Goal: Check status: Check status

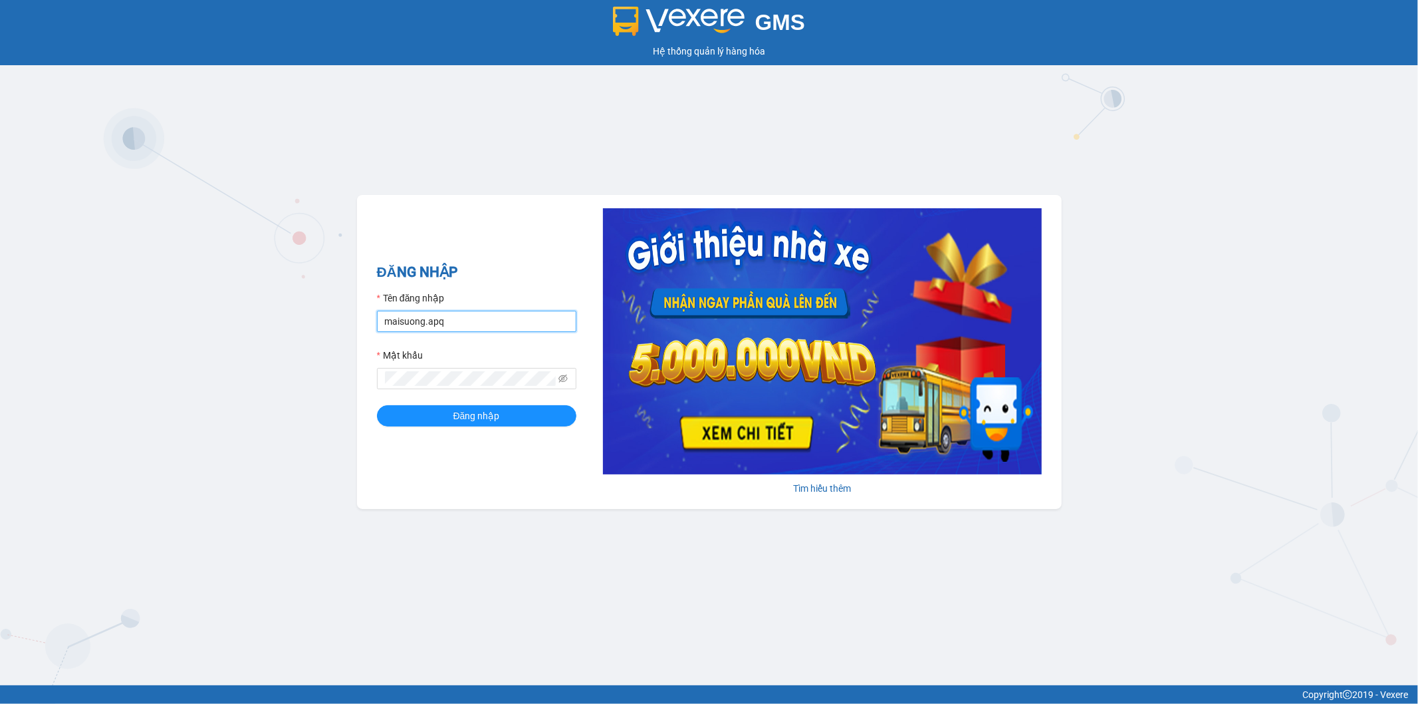
click at [455, 316] on input "maisuong.apq" at bounding box center [476, 321] width 199 height 21
type input "ngotrinh.apq"
click at [477, 417] on span "Đăng nhập" at bounding box center [476, 415] width 47 height 15
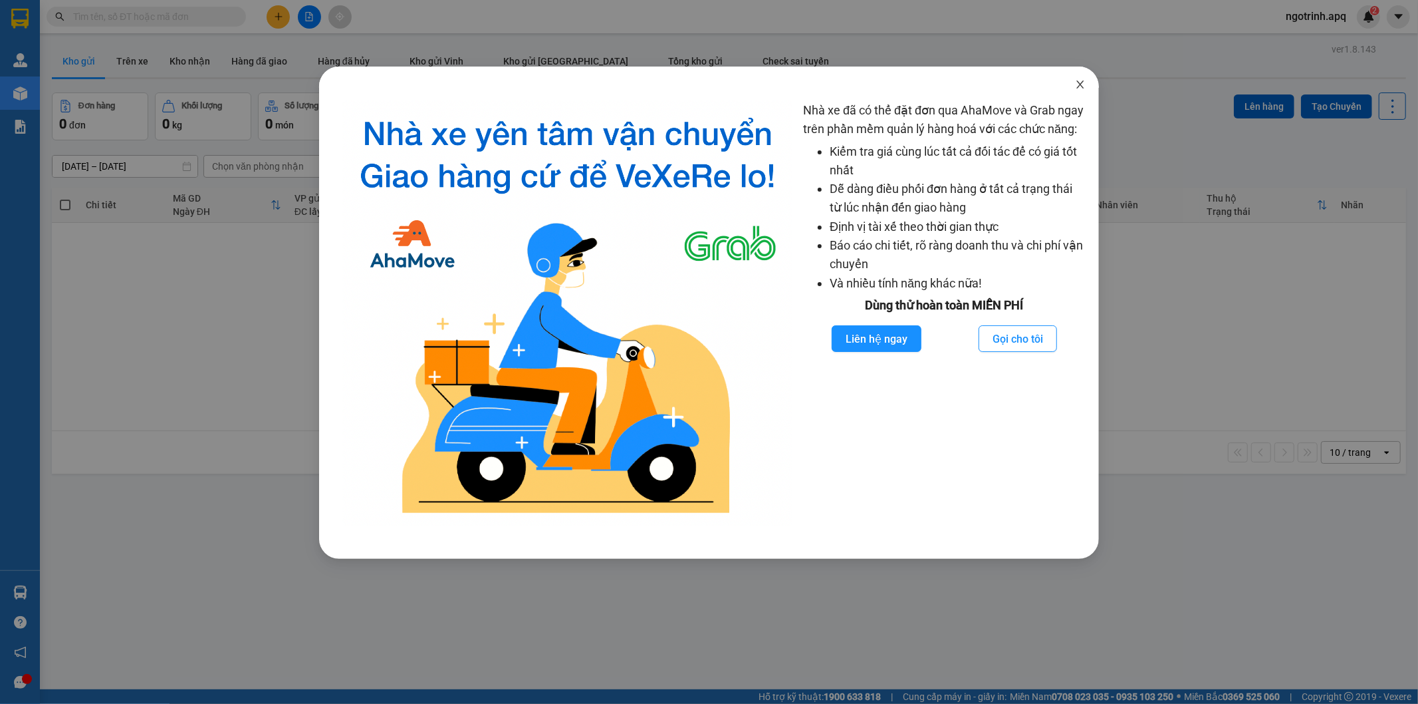
click at [1083, 84] on icon "close" at bounding box center [1080, 84] width 11 height 11
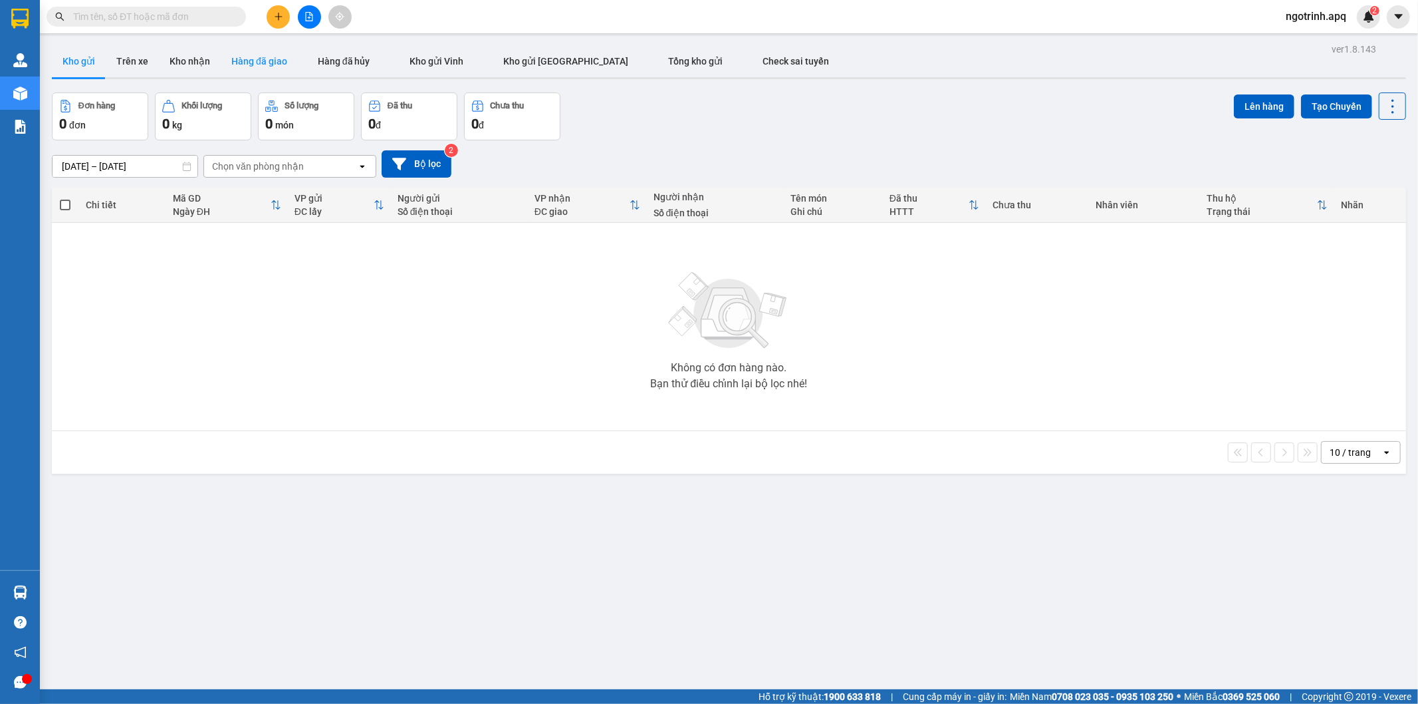
click at [256, 56] on button "Hàng đã giao" at bounding box center [259, 61] width 77 height 32
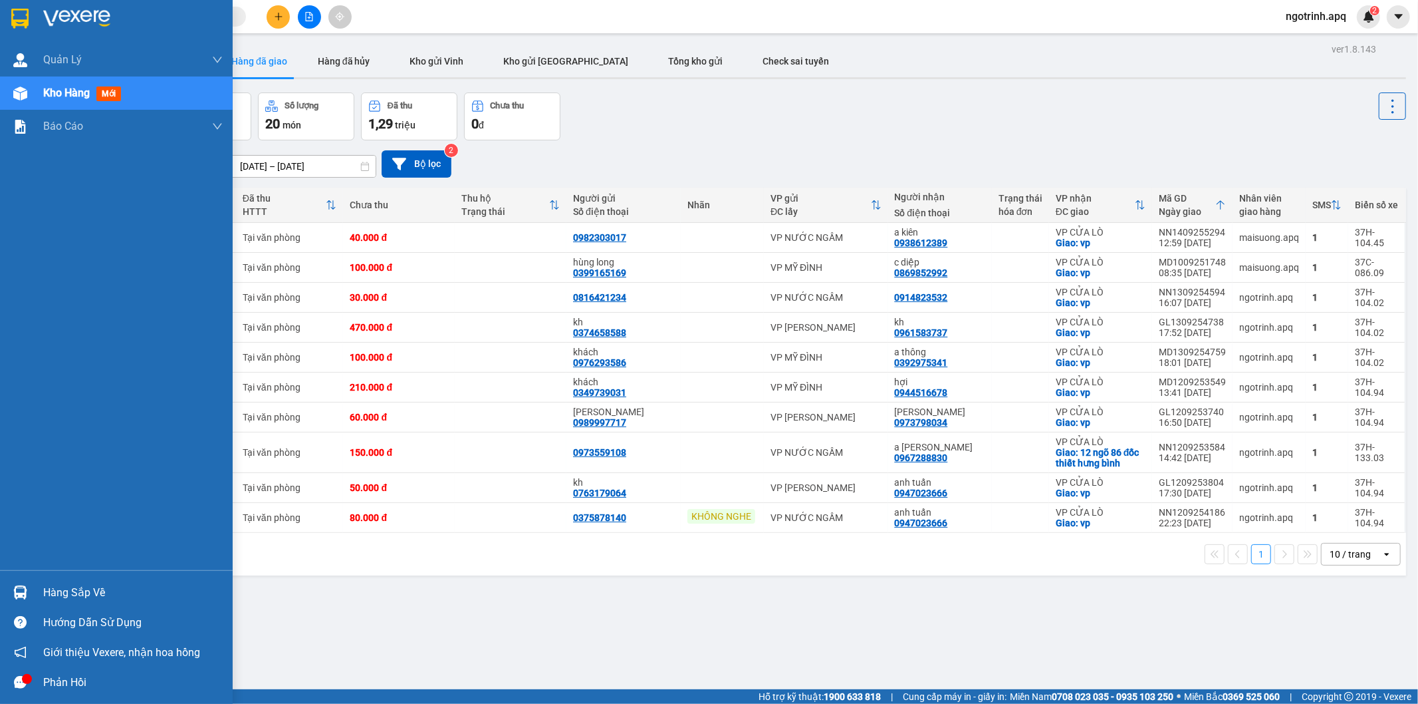
click at [88, 584] on div "Hàng sắp về" at bounding box center [133, 592] width 180 height 20
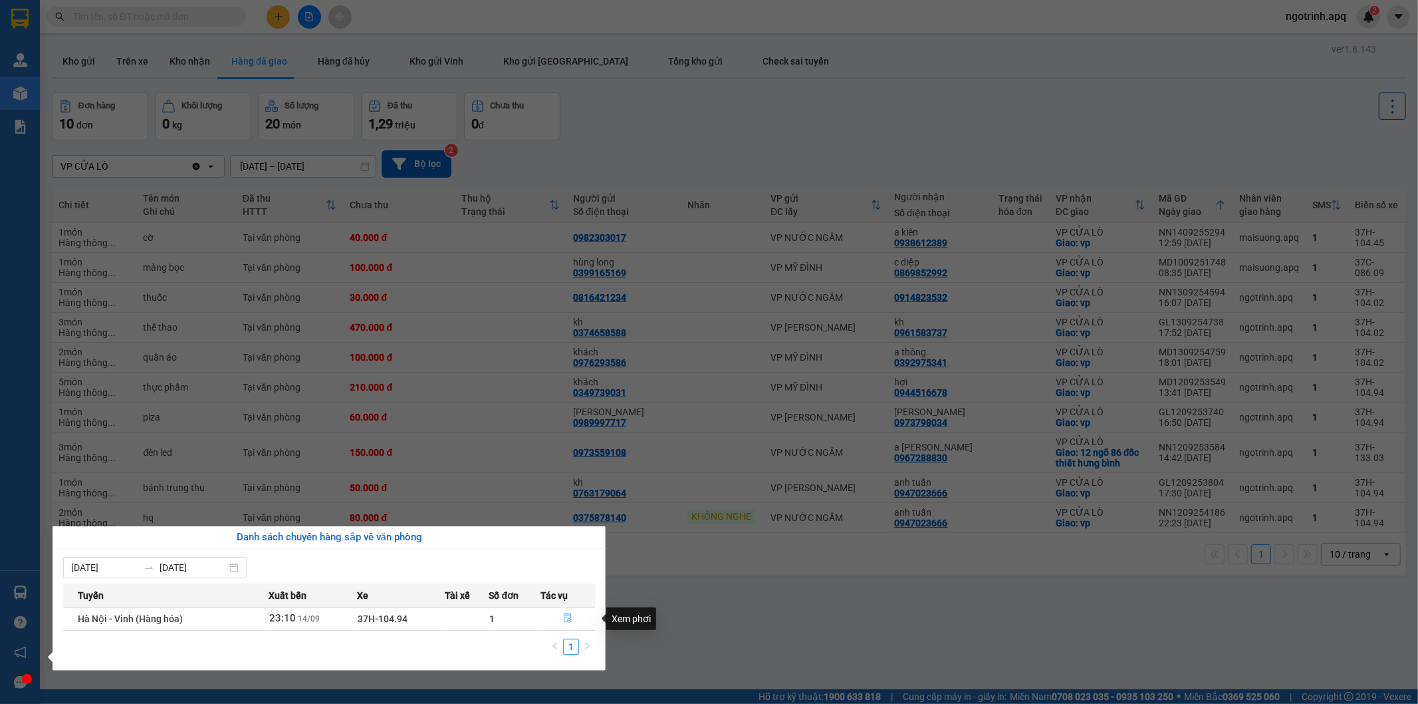
click at [573, 617] on button "button" at bounding box center [567, 618] width 53 height 21
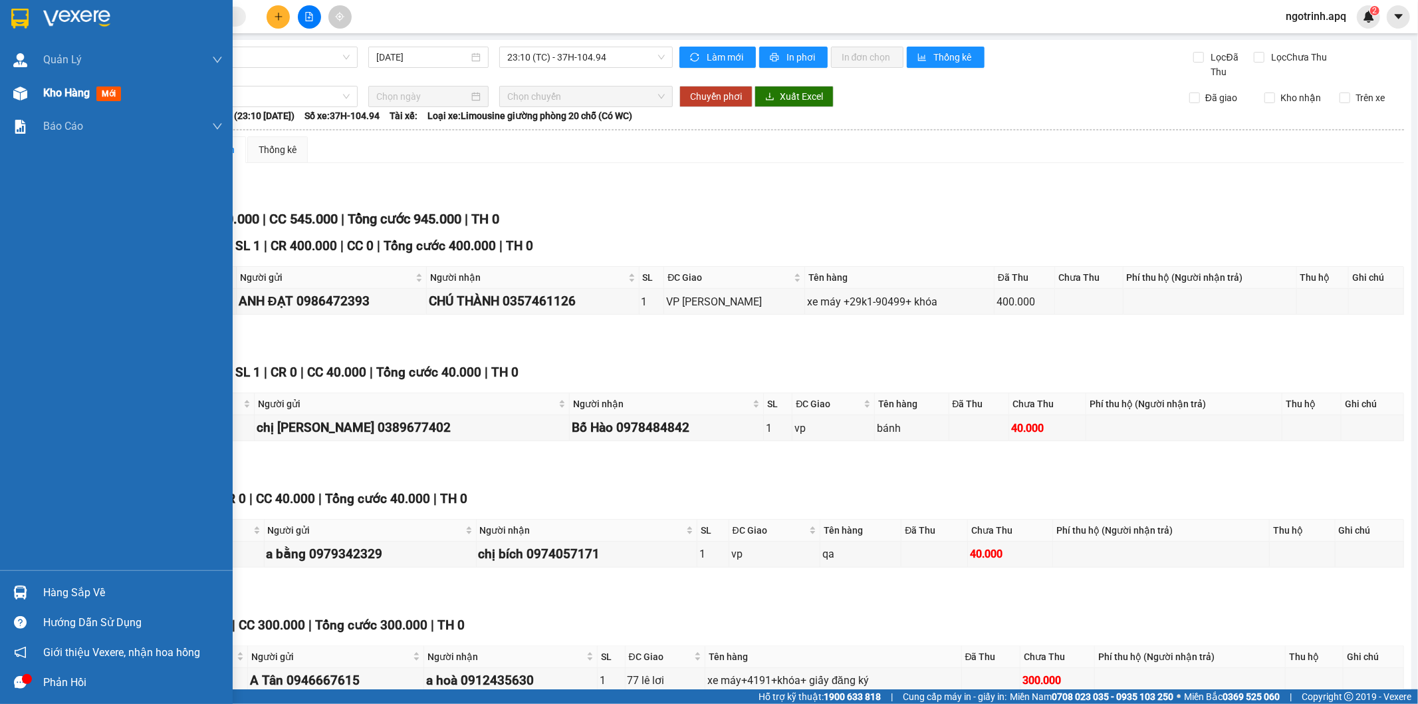
click at [72, 90] on span "Kho hàng" at bounding box center [66, 92] width 47 height 13
